Goal: Information Seeking & Learning: Check status

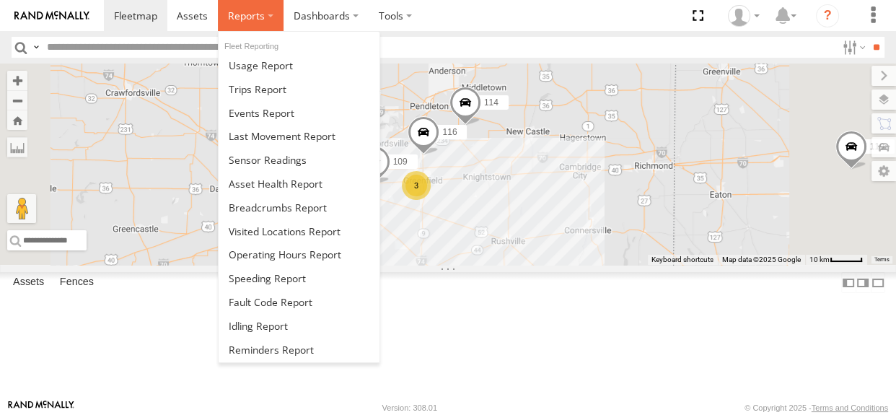
click at [247, 25] on label at bounding box center [251, 15] width 66 height 31
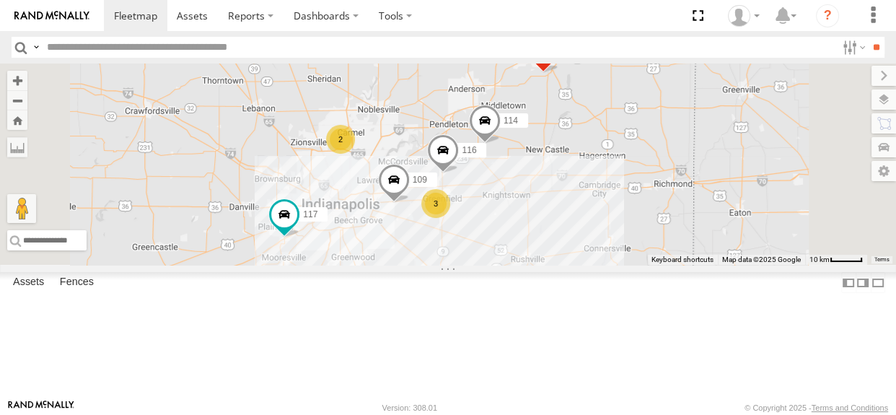
drag, startPoint x: 578, startPoint y: 289, endPoint x: 599, endPoint y: 309, distance: 28.6
click at [599, 265] on div "114 116 117 109 111 2 3" at bounding box center [448, 163] width 896 height 201
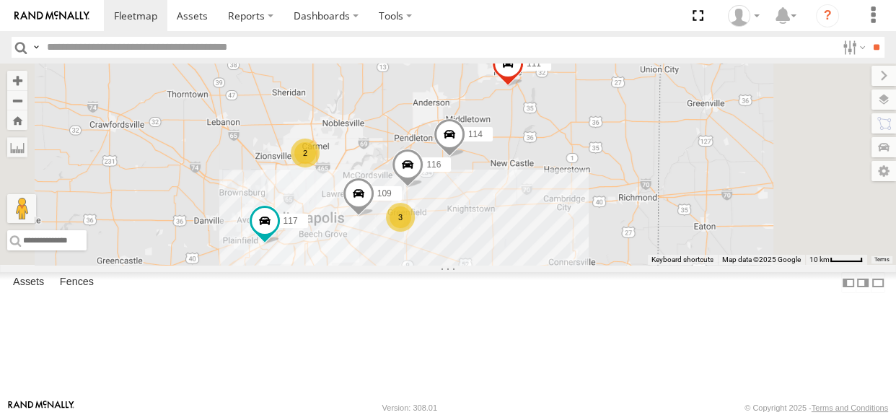
drag, startPoint x: 593, startPoint y: 306, endPoint x: 557, endPoint y: 320, distance: 39.2
click at [557, 265] on div "114 116 117 109 111 2 3" at bounding box center [448, 163] width 896 height 201
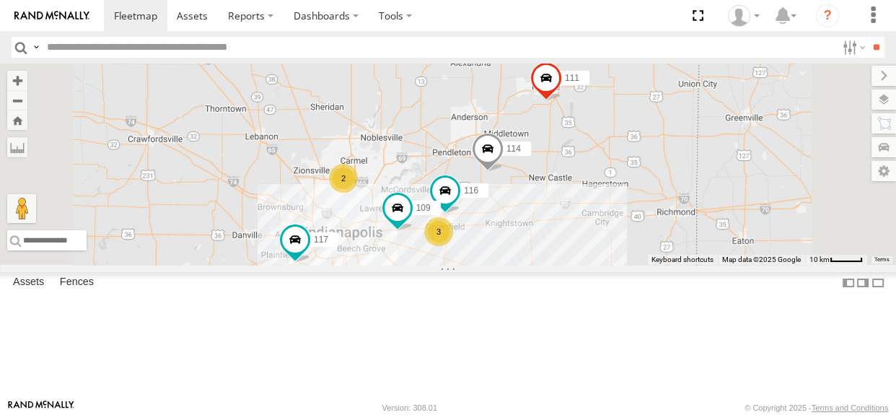
drag, startPoint x: 470, startPoint y: 177, endPoint x: 510, endPoint y: 192, distance: 42.5
click at [510, 192] on div "114 116 2 3 117 109 111" at bounding box center [448, 163] width 896 height 201
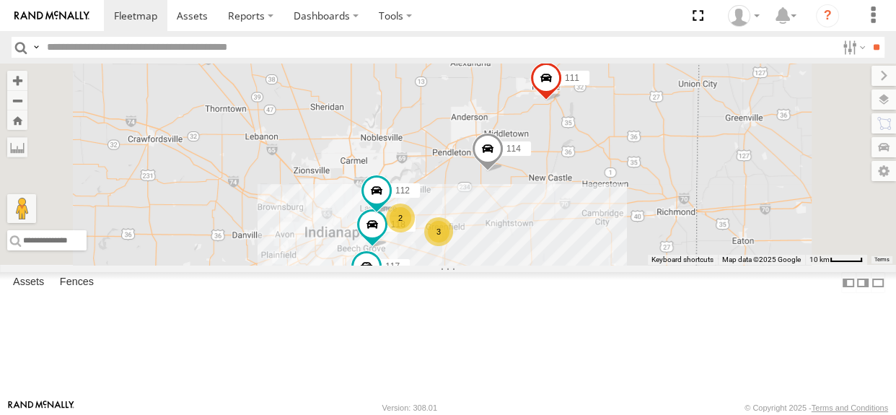
click at [415, 232] on div "2" at bounding box center [400, 217] width 29 height 29
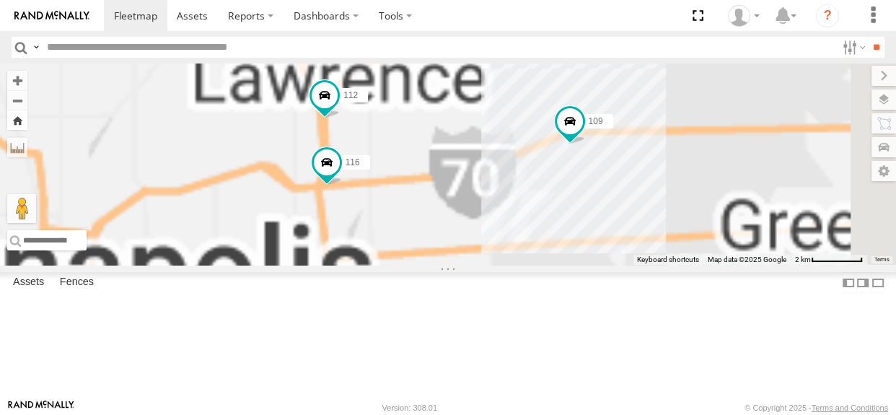
click at [27, 119] on button "Zoom Home" at bounding box center [17, 119] width 20 height 19
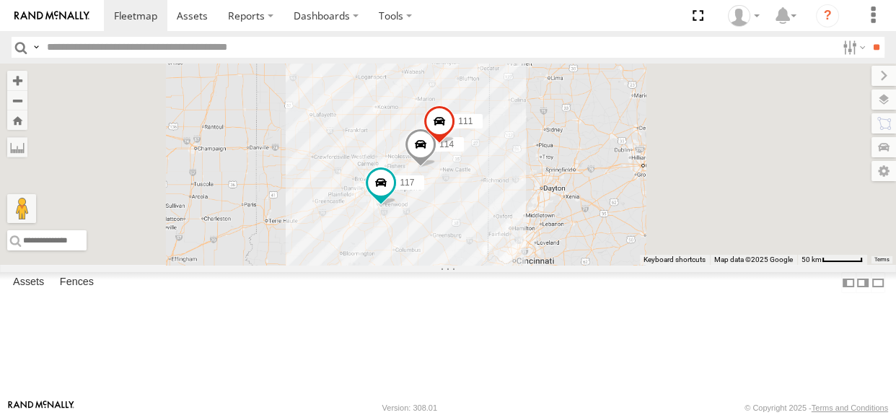
drag, startPoint x: 621, startPoint y: 216, endPoint x: 528, endPoint y: 208, distance: 93.3
click at [528, 208] on div "114 117 111" at bounding box center [448, 163] width 896 height 201
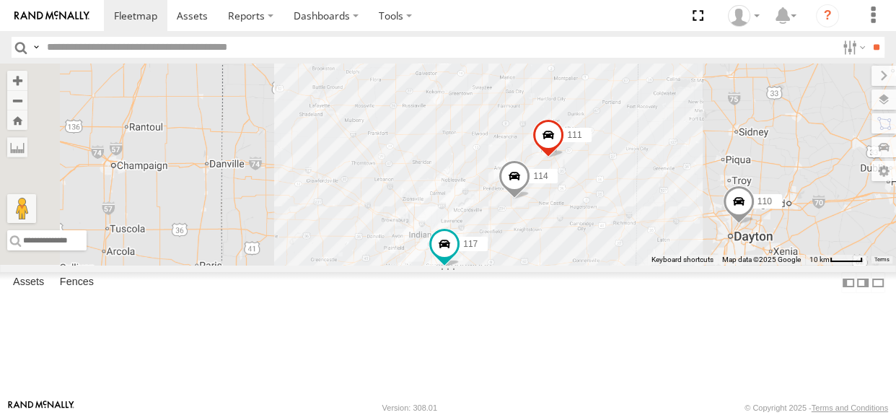
drag, startPoint x: 639, startPoint y: 212, endPoint x: 549, endPoint y: 200, distance: 90.3
click at [549, 200] on div "110 114 117 111" at bounding box center [448, 163] width 896 height 201
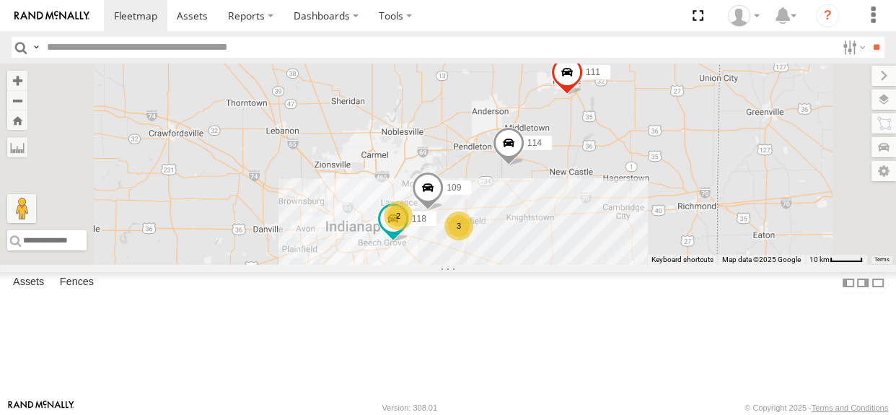
drag, startPoint x: 658, startPoint y: 252, endPoint x: 588, endPoint y: 168, distance: 110.1
click at [589, 167] on div "114 2 118 3 109 111" at bounding box center [448, 163] width 896 height 201
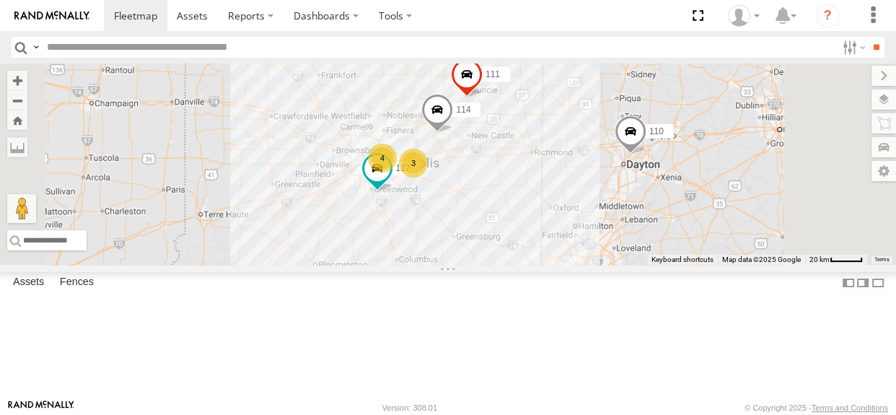
drag, startPoint x: 570, startPoint y: 172, endPoint x: 543, endPoint y: 160, distance: 29.4
click at [544, 161] on div "114 111 117 4 110 3" at bounding box center [448, 163] width 896 height 201
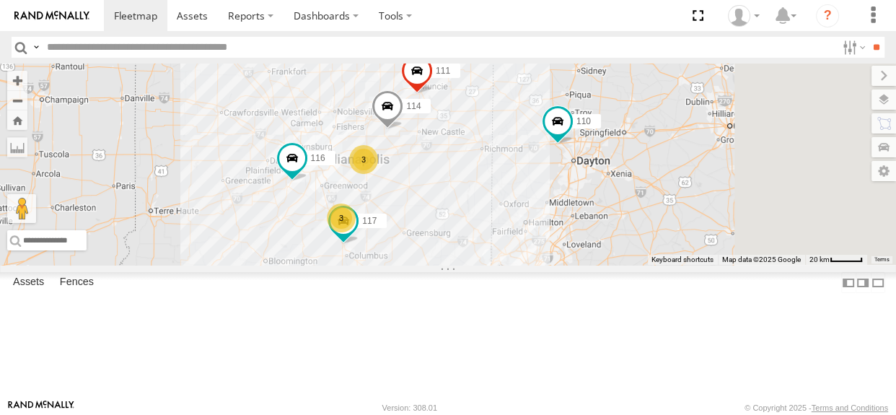
drag, startPoint x: 641, startPoint y: 255, endPoint x: 611, endPoint y: 261, distance: 30.3
click at [611, 261] on div "114 116 110 3 3 117 111" at bounding box center [448, 163] width 896 height 201
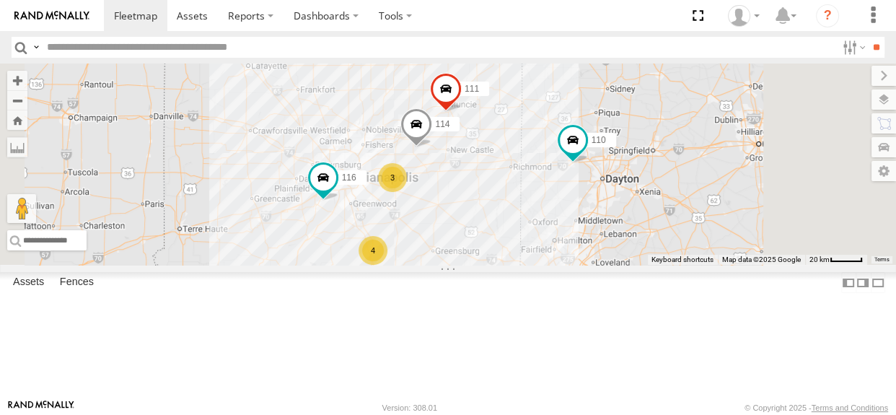
drag, startPoint x: 609, startPoint y: 236, endPoint x: 640, endPoint y: 256, distance: 37.0
click at [640, 256] on div "114 116 110 111 4 3" at bounding box center [448, 163] width 896 height 201
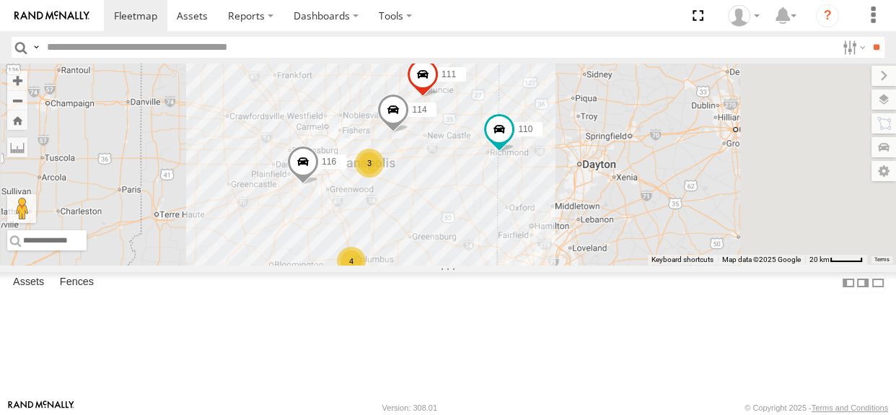
drag, startPoint x: 433, startPoint y: 195, endPoint x: 415, endPoint y: 184, distance: 21.4
click at [415, 184] on div "114 116 110 4 3 111" at bounding box center [448, 163] width 896 height 201
click at [366, 275] on div "4" at bounding box center [351, 261] width 29 height 29
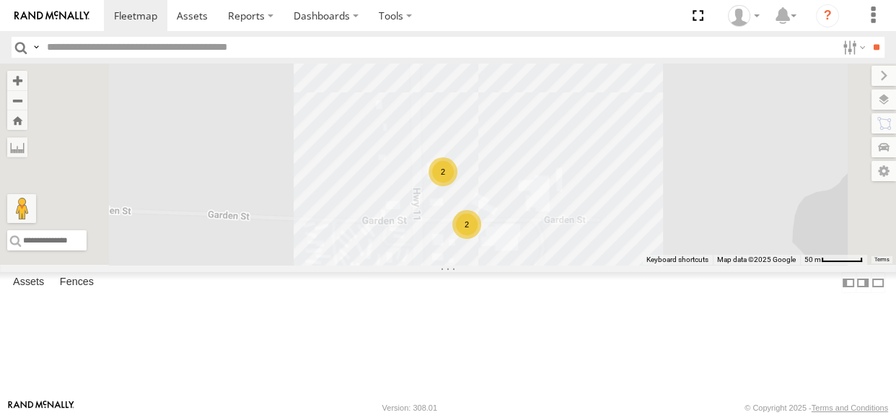
click at [457, 186] on div "2" at bounding box center [442, 171] width 29 height 29
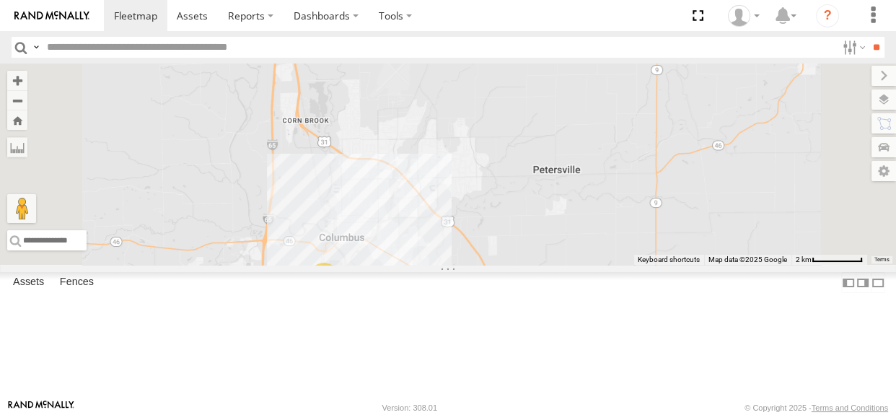
drag, startPoint x: 493, startPoint y: 223, endPoint x: 542, endPoint y: 286, distance: 79.2
click at [542, 265] on div "114 116 110 111 4" at bounding box center [448, 163] width 896 height 201
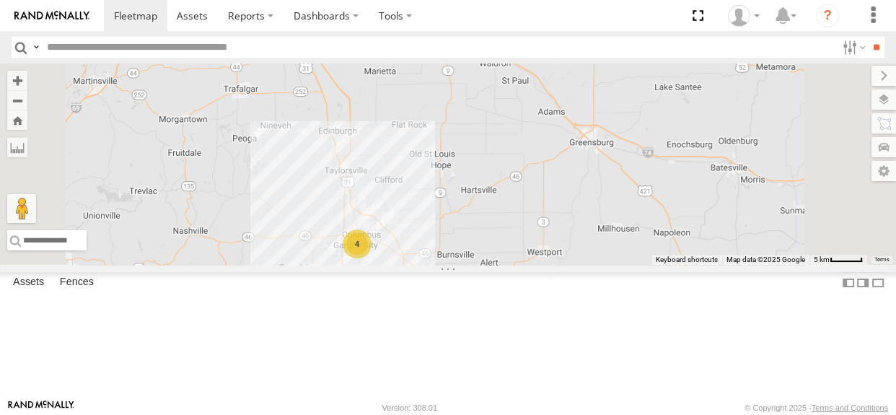
drag, startPoint x: 555, startPoint y: 254, endPoint x: 578, endPoint y: 303, distance: 54.5
click at [578, 265] on div "114 116 110 111 4" at bounding box center [448, 163] width 896 height 201
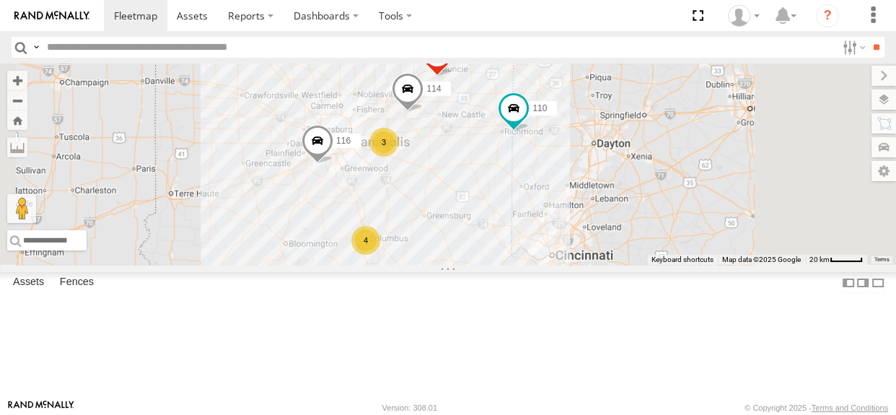
drag, startPoint x: 575, startPoint y: 251, endPoint x: 547, endPoint y: 247, distance: 28.4
click at [547, 247] on div "114 116 110 111 4 3" at bounding box center [448, 163] width 896 height 201
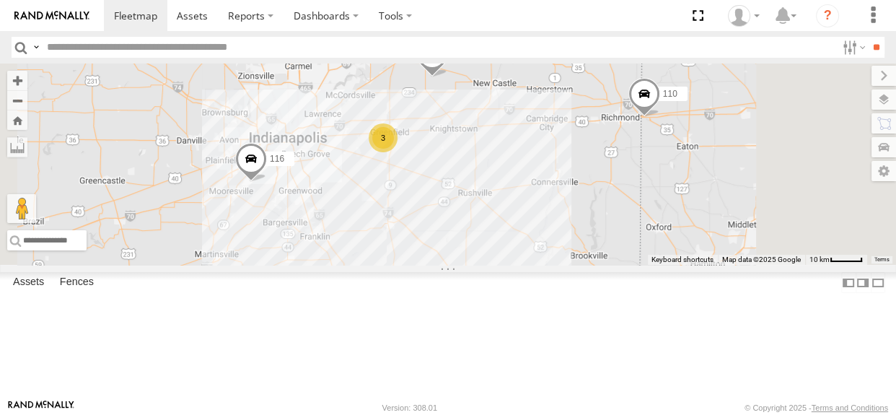
click at [397, 152] on div "3" at bounding box center [382, 137] width 29 height 29
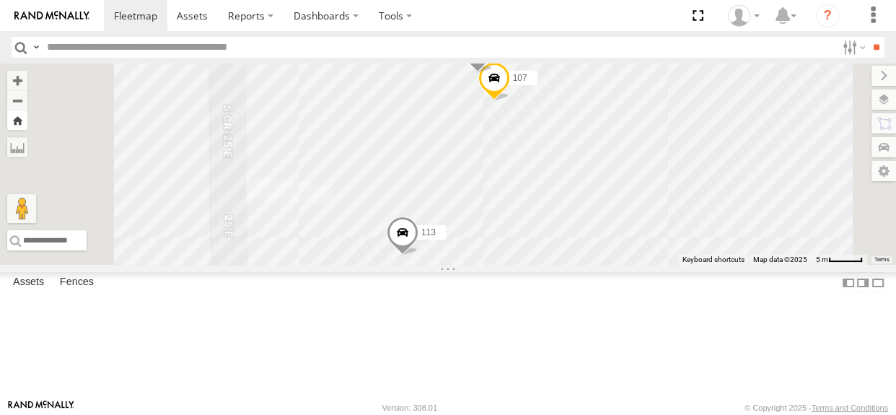
click at [27, 122] on button "Zoom Home" at bounding box center [17, 119] width 20 height 19
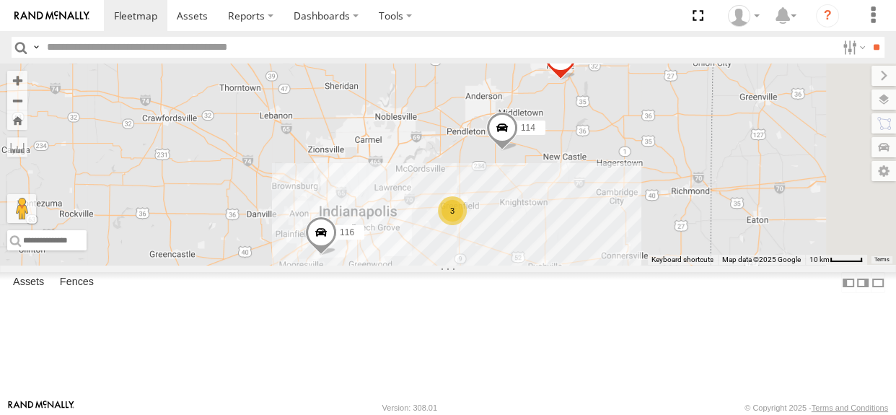
drag, startPoint x: 720, startPoint y: 262, endPoint x: 588, endPoint y: 206, distance: 143.4
click at [588, 206] on div "114 116 3 111" at bounding box center [448, 163] width 896 height 201
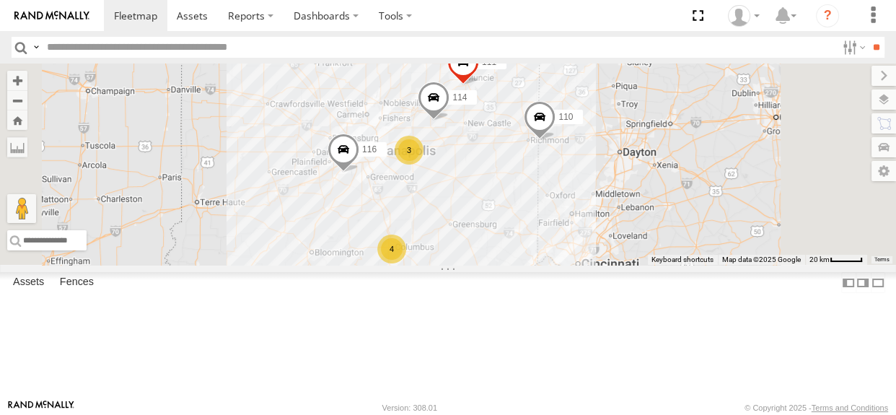
drag, startPoint x: 706, startPoint y: 275, endPoint x: 650, endPoint y: 226, distance: 74.1
click at [650, 226] on div "114 116 111 110 4 3" at bounding box center [448, 163] width 896 height 201
click at [428, 137] on div "114 116 110 4 3 111" at bounding box center [448, 163] width 896 height 201
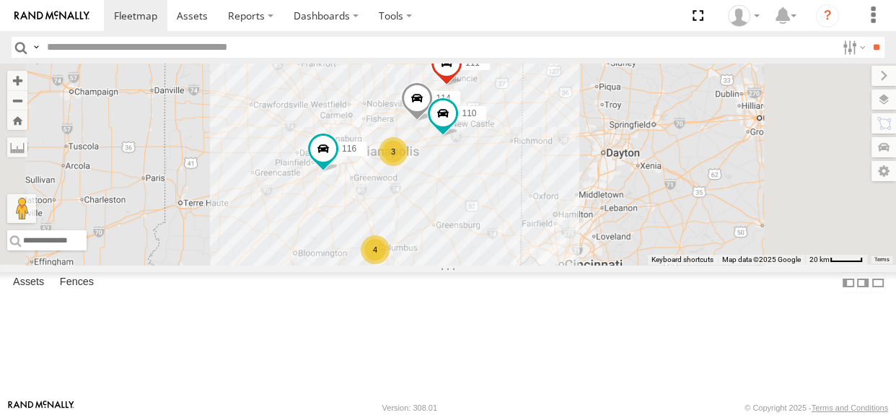
drag, startPoint x: 526, startPoint y: 252, endPoint x: 516, endPoint y: 252, distance: 9.4
click at [516, 252] on div "114 116 110 4 3 111" at bounding box center [448, 163] width 896 height 201
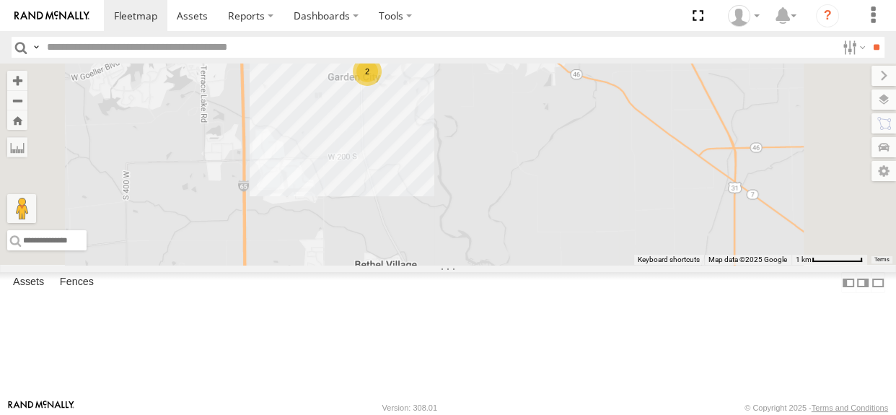
drag, startPoint x: 537, startPoint y: 193, endPoint x: 539, endPoint y: 207, distance: 14.5
click at [539, 207] on div "114 116 110 111 2" at bounding box center [448, 163] width 896 height 201
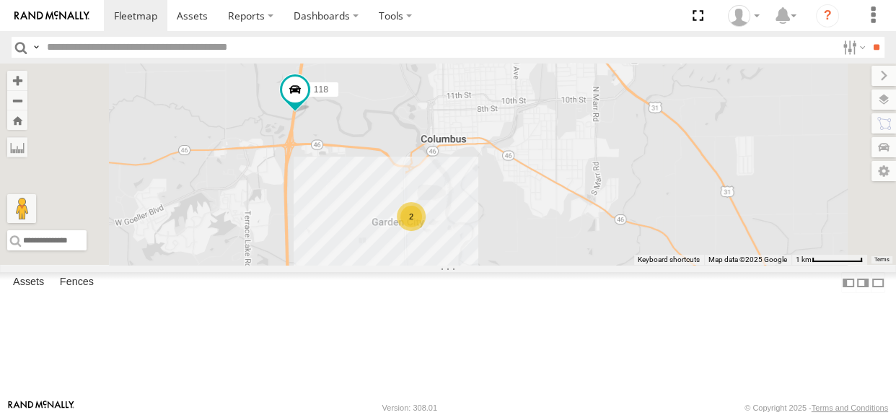
drag, startPoint x: 500, startPoint y: 221, endPoint x: 506, endPoint y: 254, distance: 33.7
click at [506, 254] on div "114 116 110 111 2 118" at bounding box center [448, 163] width 896 height 201
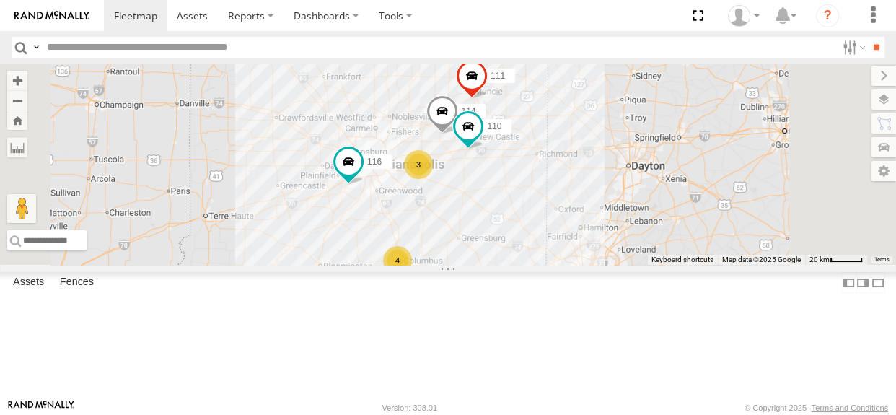
drag, startPoint x: 680, startPoint y: 121, endPoint x: 646, endPoint y: 249, distance: 132.8
click at [646, 249] on div "114 116 110 111 4 3" at bounding box center [448, 163] width 896 height 201
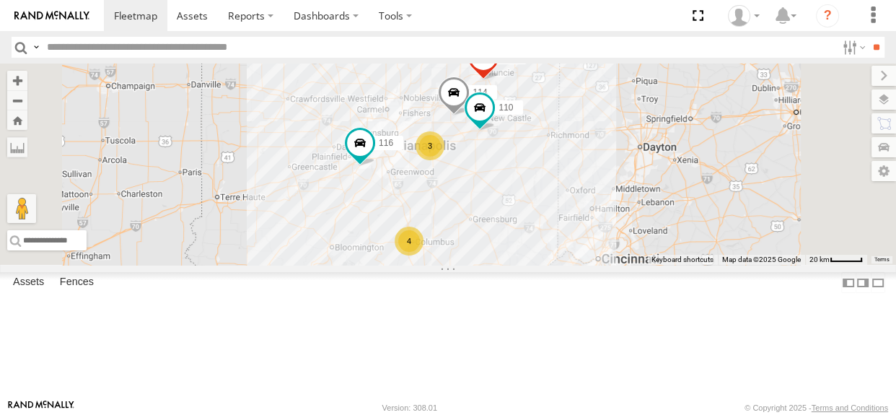
drag, startPoint x: 630, startPoint y: 242, endPoint x: 641, endPoint y: 222, distance: 23.3
click at [641, 222] on div "114 116 110 111 4 3" at bounding box center [448, 163] width 896 height 201
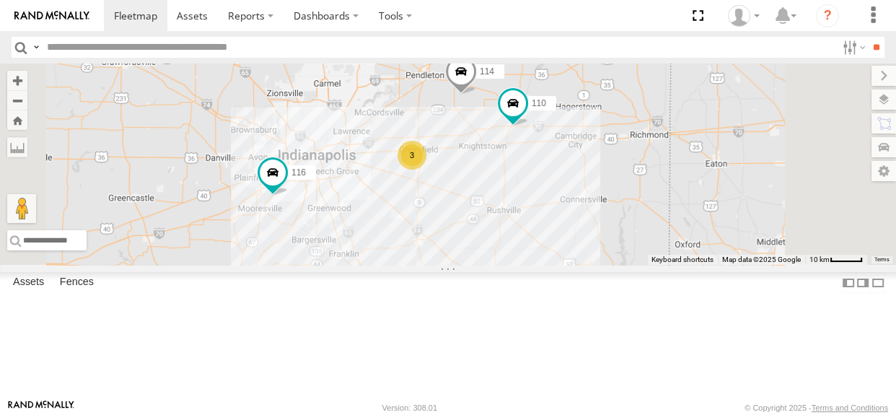
drag, startPoint x: 639, startPoint y: 223, endPoint x: 650, endPoint y: 242, distance: 22.6
click at [651, 243] on div "114 116 110 111 3 3 117" at bounding box center [448, 163] width 896 height 201
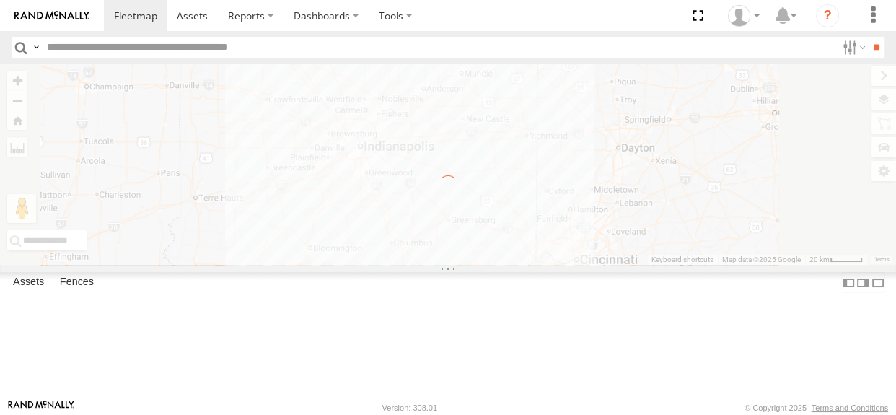
drag, startPoint x: 648, startPoint y: 238, endPoint x: 615, endPoint y: 218, distance: 38.8
click at [615, 218] on div "← Move left → Move right ↑ Move up ↓ Move down + Zoom in - Zoom out Home Jump l…" at bounding box center [448, 163] width 896 height 201
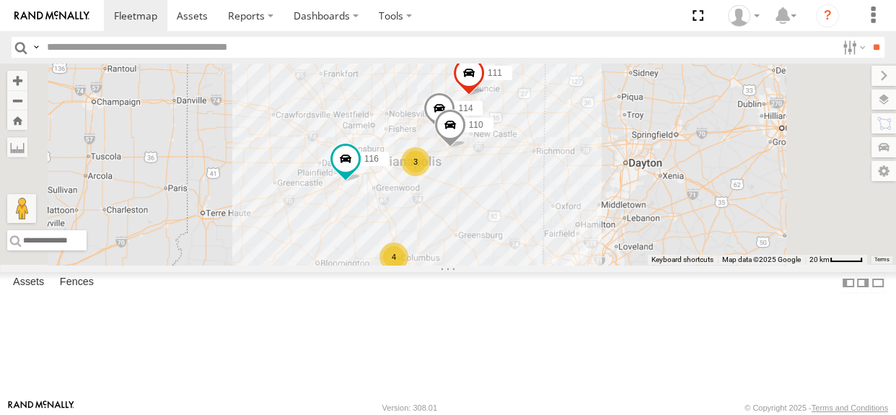
drag, startPoint x: 535, startPoint y: 150, endPoint x: 543, endPoint y: 167, distance: 19.0
click at [543, 167] on div "114 116 110 4 3 111" at bounding box center [448, 163] width 896 height 201
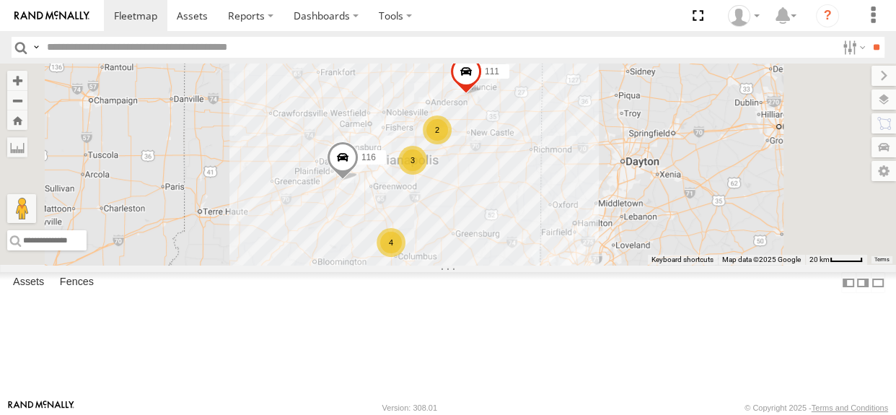
click at [537, 156] on div "2 116 4 3 111" at bounding box center [448, 163] width 896 height 201
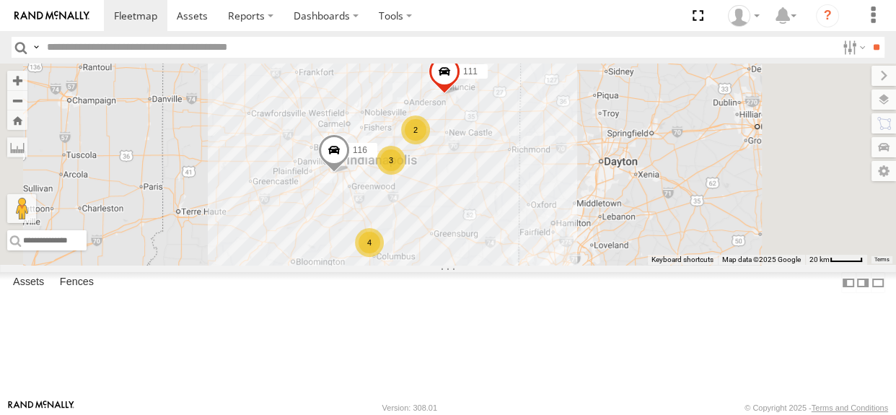
drag, startPoint x: 577, startPoint y: 264, endPoint x: 553, endPoint y: 264, distance: 23.8
click at [553, 264] on div "2 116 4 3 111" at bounding box center [448, 163] width 896 height 201
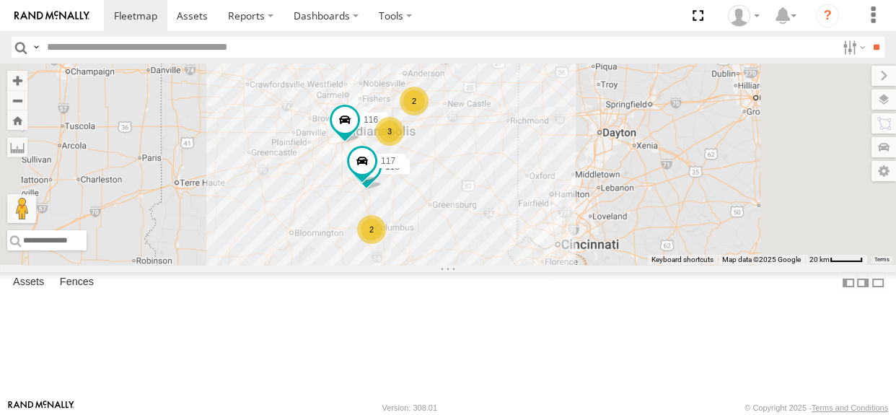
drag, startPoint x: 506, startPoint y: 177, endPoint x: 505, endPoint y: 154, distance: 22.4
click at [505, 154] on div "2 116 118 3 117 2 111" at bounding box center [448, 163] width 896 height 201
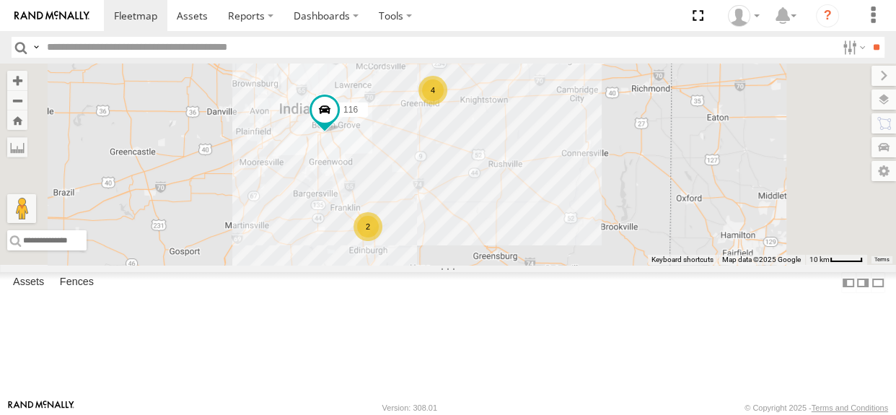
drag, startPoint x: 496, startPoint y: 172, endPoint x: 455, endPoint y: 147, distance: 48.2
click at [455, 147] on div "116 111 114 4 2 2" at bounding box center [448, 163] width 896 height 201
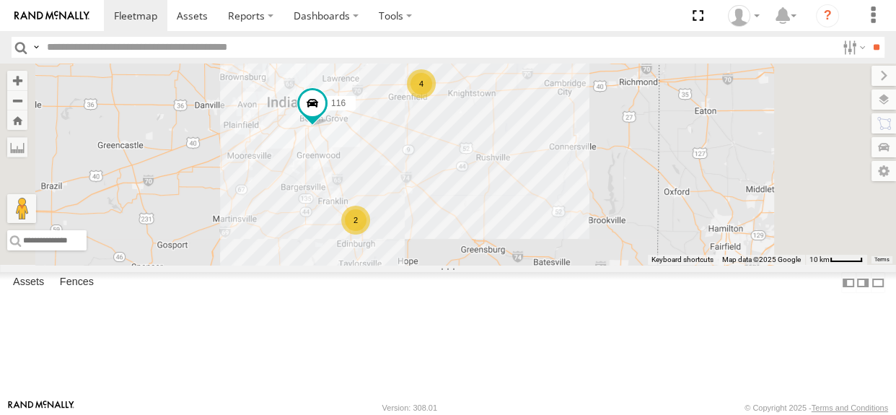
drag, startPoint x: 630, startPoint y: 218, endPoint x: 612, endPoint y: 214, distance: 17.7
click at [612, 214] on div "116 111 114 4 2 2" at bounding box center [448, 163] width 896 height 201
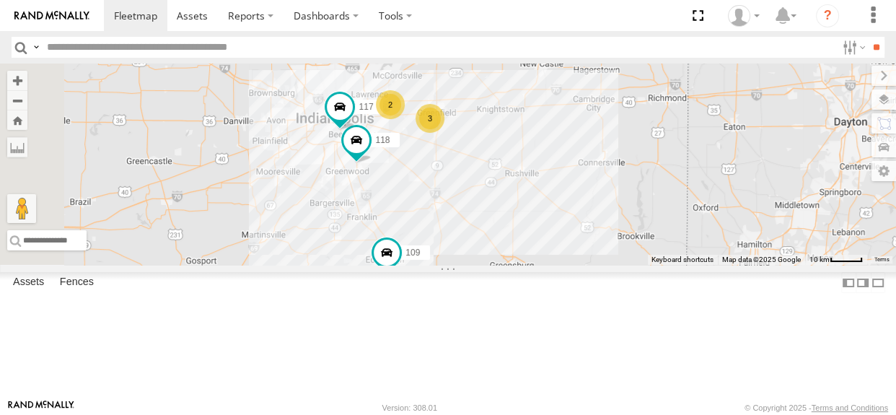
drag, startPoint x: 524, startPoint y: 229, endPoint x: 656, endPoint y: 247, distance: 133.8
click at [656, 247] on div "118 117 109 114 2 3 112" at bounding box center [448, 163] width 896 height 201
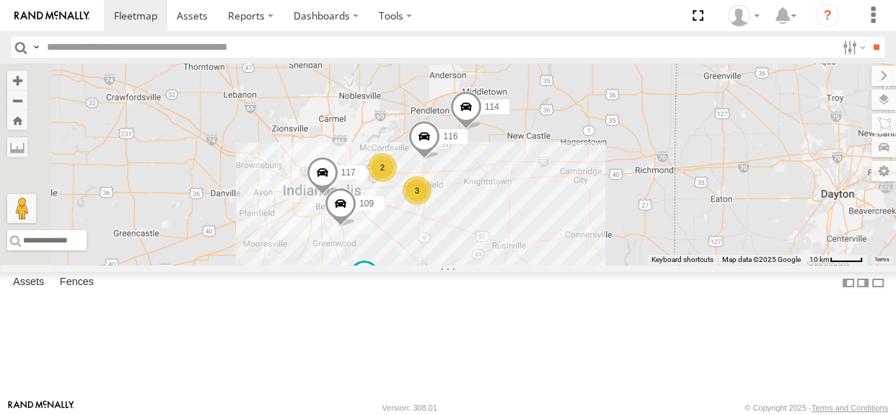
drag, startPoint x: 456, startPoint y: 134, endPoint x: 454, endPoint y: 216, distance: 81.5
click at [454, 216] on div "114 116 2 3 117 109 111 112" at bounding box center [448, 163] width 896 height 201
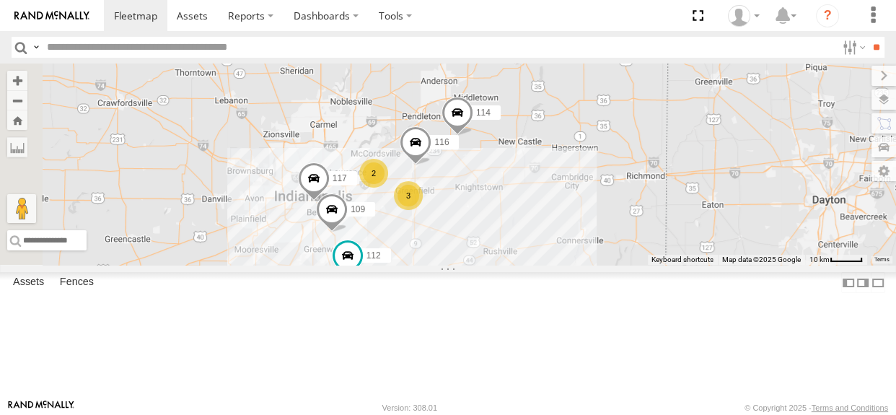
drag, startPoint x: 550, startPoint y: 176, endPoint x: 542, endPoint y: 182, distance: 10.4
click at [542, 182] on div "114 116 2 3 117 109 111 112" at bounding box center [448, 163] width 896 height 201
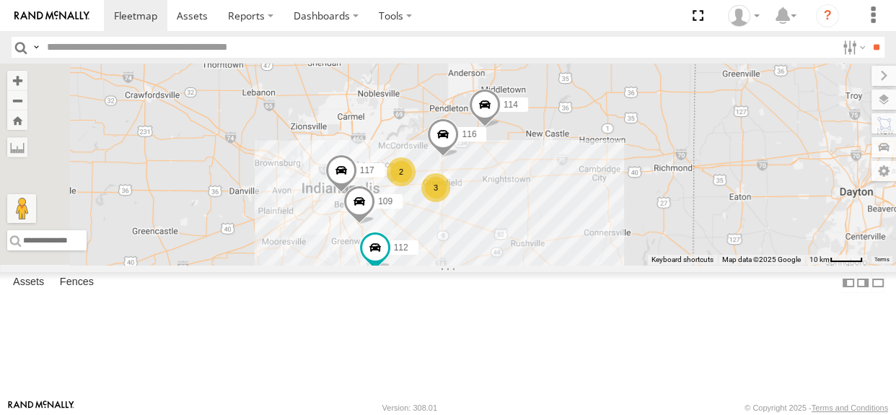
drag, startPoint x: 513, startPoint y: 203, endPoint x: 542, endPoint y: 195, distance: 29.4
click at [542, 195] on div "114 116 117 109 111 112 2 3" at bounding box center [448, 163] width 896 height 201
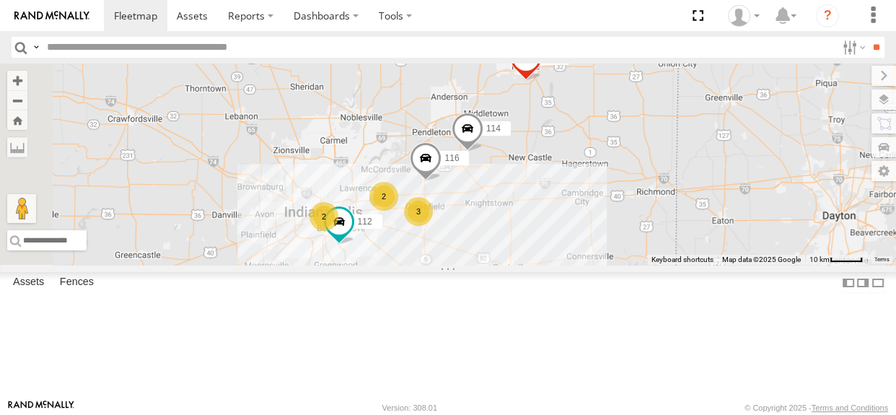
drag, startPoint x: 648, startPoint y: 271, endPoint x: 627, endPoint y: 303, distance: 37.6
click at [627, 265] on div "114 116 2 3 2 111 112" at bounding box center [448, 163] width 896 height 201
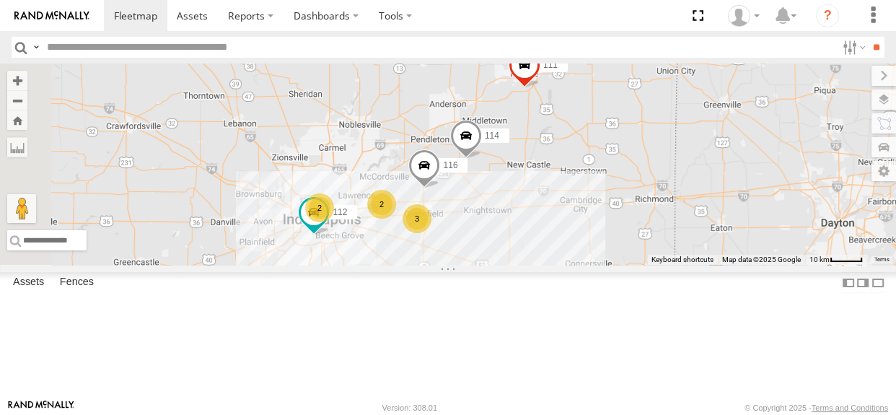
click at [431, 233] on div "3" at bounding box center [416, 218] width 29 height 29
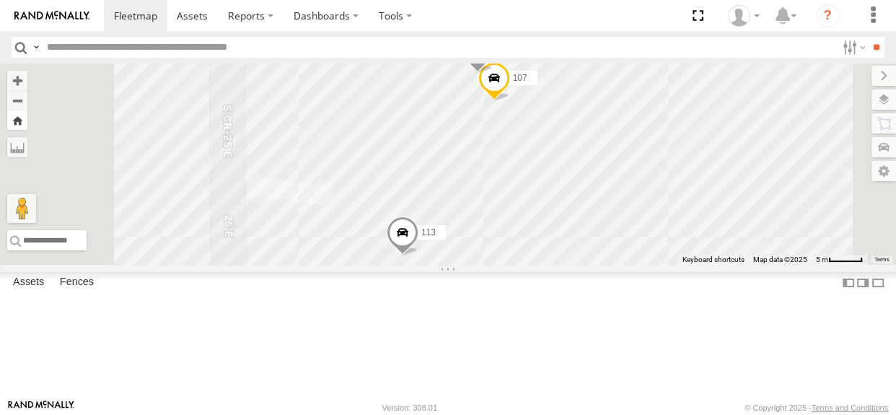
click at [27, 125] on button "Zoom Home" at bounding box center [17, 119] width 20 height 19
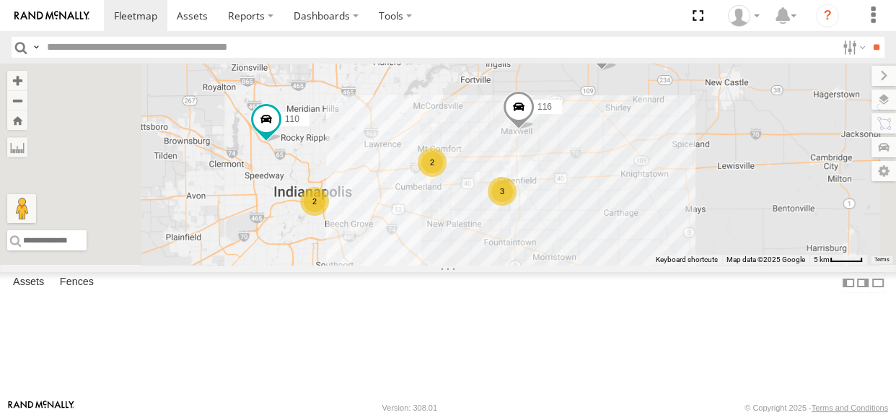
drag, startPoint x: 613, startPoint y: 307, endPoint x: 605, endPoint y: 285, distance: 23.7
click at [605, 265] on div "116 114 110 2 3 2" at bounding box center [448, 163] width 896 height 201
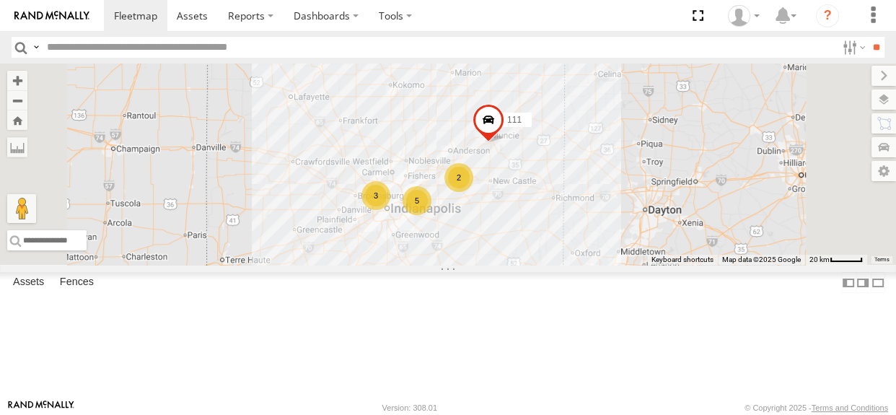
drag, startPoint x: 589, startPoint y: 227, endPoint x: 584, endPoint y: 211, distance: 17.3
click at [584, 211] on div "2 3 5 111" at bounding box center [448, 163] width 896 height 201
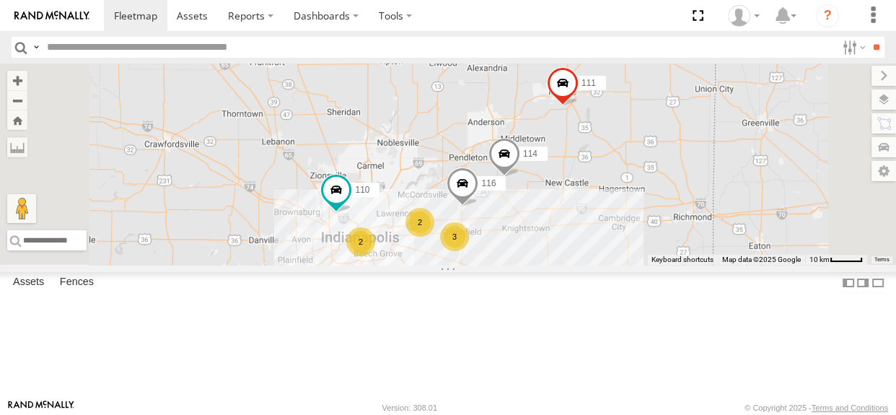
drag, startPoint x: 573, startPoint y: 231, endPoint x: 564, endPoint y: 195, distance: 37.3
click at [564, 195] on div "111 114 116 110 2 3 2" at bounding box center [448, 163] width 896 height 201
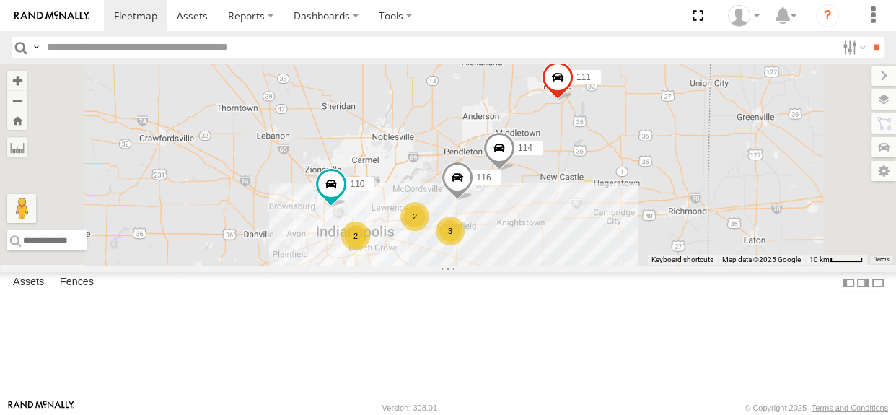
drag, startPoint x: 526, startPoint y: 202, endPoint x: 519, endPoint y: 196, distance: 8.7
click at [519, 196] on div "111 114 116 110 2 3 2" at bounding box center [448, 163] width 896 height 201
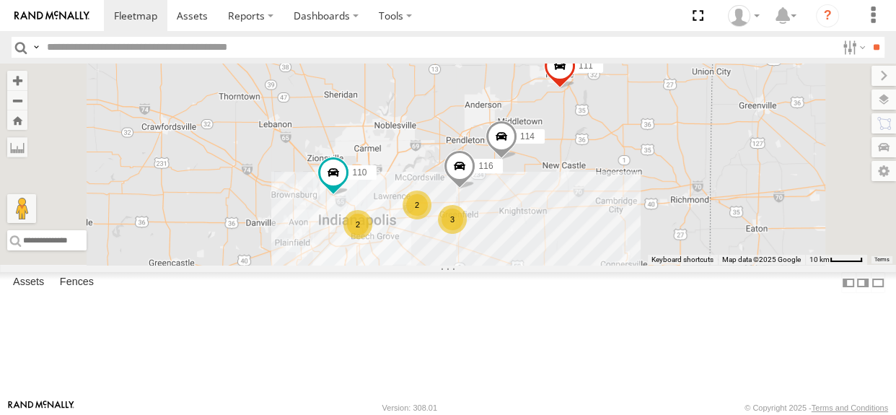
drag, startPoint x: 526, startPoint y: 198, endPoint x: 526, endPoint y: 189, distance: 9.4
click at [526, 189] on div "111 114 116 110 2 3 2" at bounding box center [448, 163] width 896 height 201
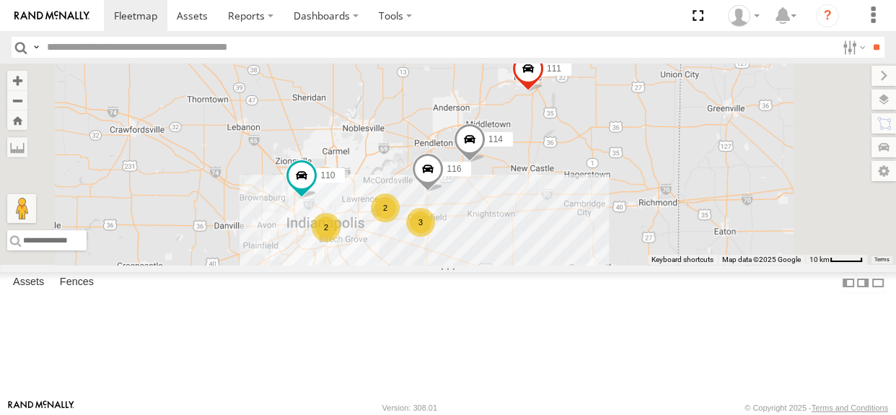
drag, startPoint x: 834, startPoint y: 301, endPoint x: 800, endPoint y: 304, distance: 34.0
click at [800, 265] on div "111 114 116 110 2 3 2" at bounding box center [448, 163] width 896 height 201
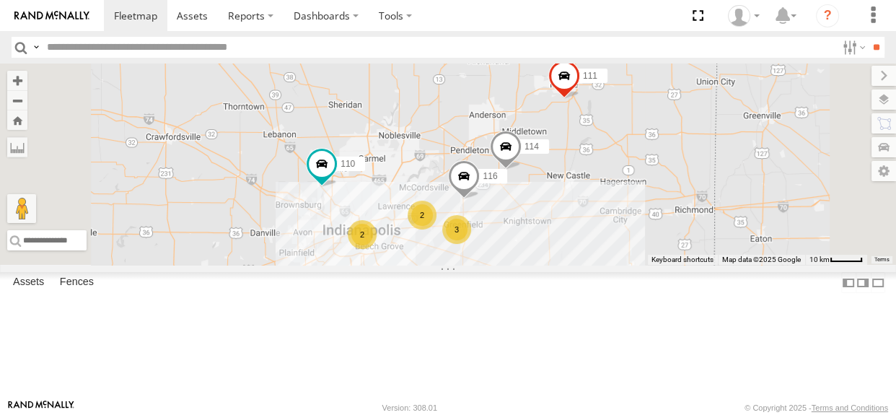
drag, startPoint x: 512, startPoint y: 262, endPoint x: 547, endPoint y: 269, distance: 35.2
click at [547, 265] on div "114 116 110 2 3 2 111" at bounding box center [448, 163] width 896 height 201
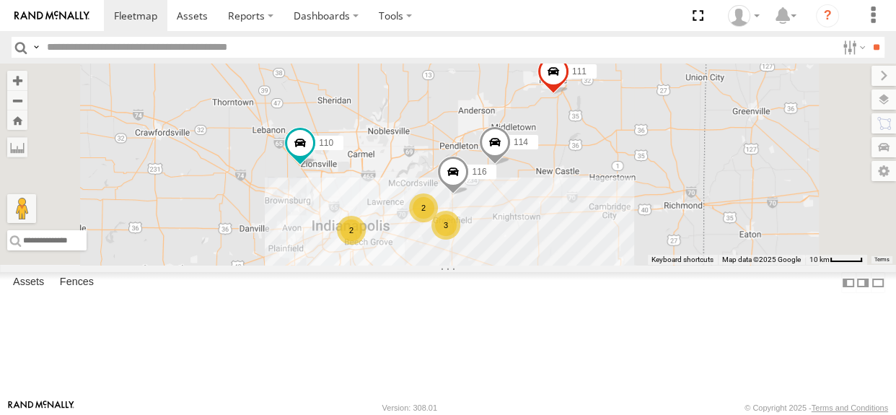
drag, startPoint x: 541, startPoint y: 262, endPoint x: 531, endPoint y: 252, distance: 13.3
click at [528, 256] on div "114 116 110 2 3 2 111" at bounding box center [448, 163] width 896 height 201
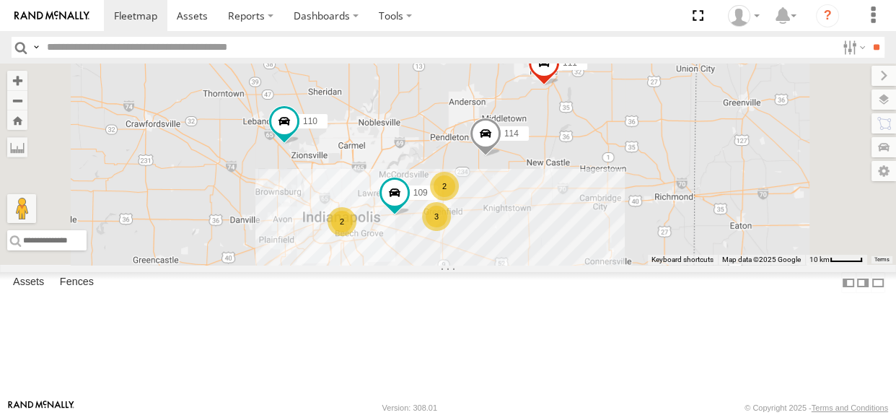
drag, startPoint x: 532, startPoint y: 255, endPoint x: 521, endPoint y: 244, distance: 14.8
click at [521, 244] on div "114 2 110 3 2 109 111" at bounding box center [448, 163] width 896 height 201
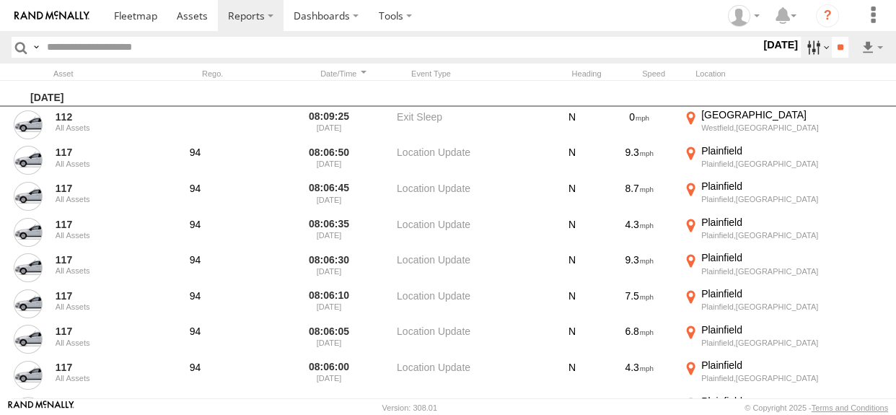
click at [811, 43] on label at bounding box center [815, 47] width 31 height 21
click at [0, 0] on span "Warning" at bounding box center [0, 0] width 0 height 0
click at [0, 0] on span "Media" at bounding box center [0, 0] width 0 height 0
click at [848, 47] on input "**" at bounding box center [839, 47] width 17 height 21
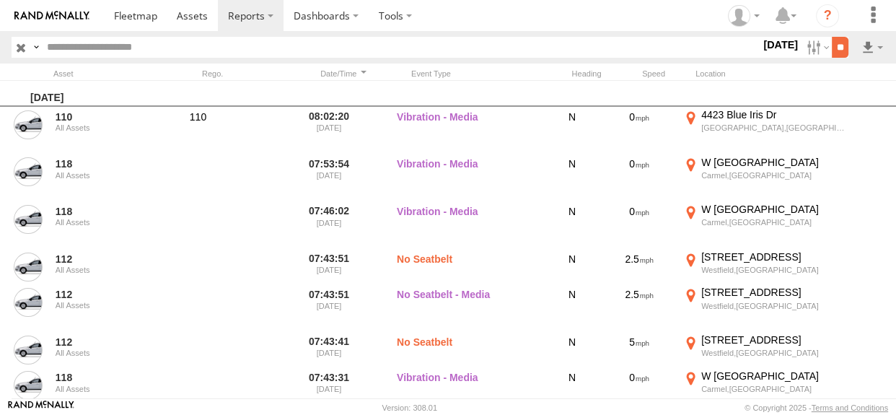
click at [839, 50] on input "**" at bounding box center [839, 47] width 17 height 21
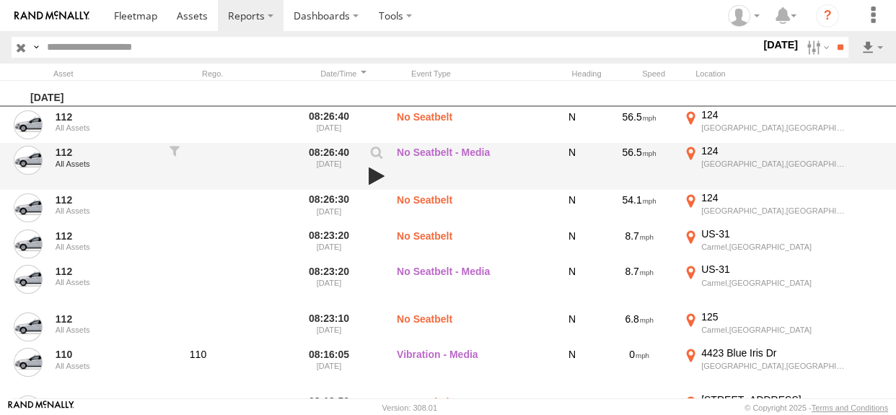
click at [374, 173] on link at bounding box center [376, 176] width 25 height 20
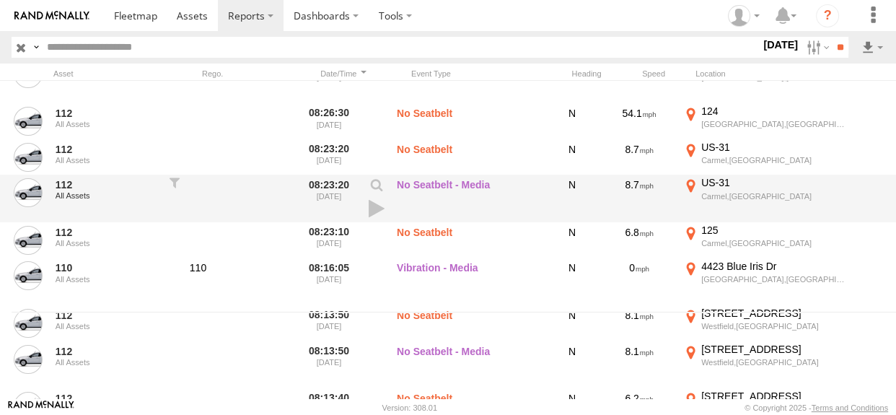
scroll to position [87, 0]
click at [379, 209] on link at bounding box center [376, 208] width 25 height 20
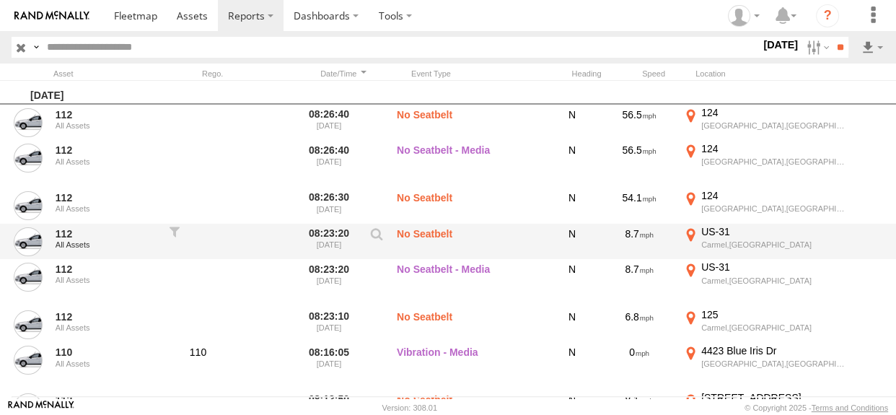
scroll to position [0, 0]
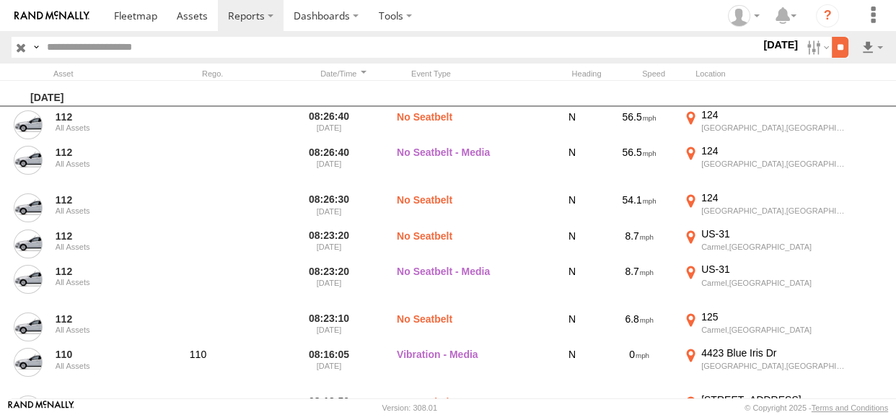
click at [836, 45] on input "**" at bounding box center [839, 47] width 17 height 21
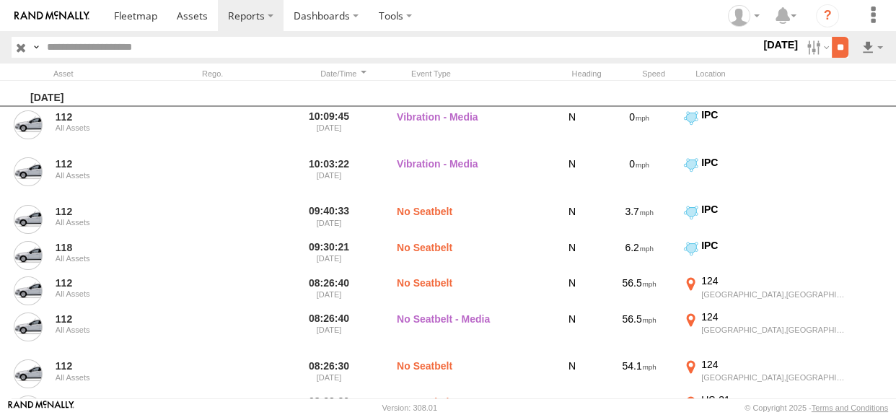
click at [836, 50] on input "**" at bounding box center [839, 47] width 17 height 21
